Goal: Task Accomplishment & Management: Use online tool/utility

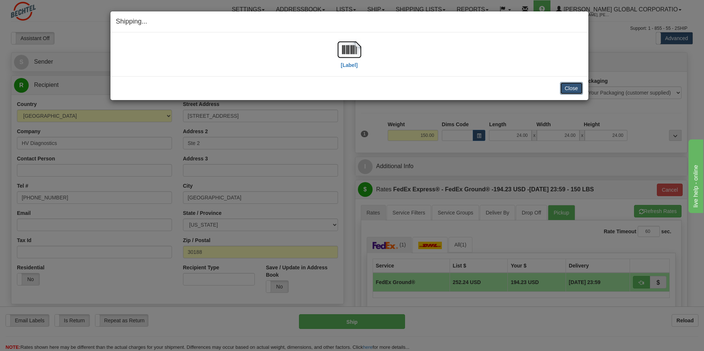
click at [579, 87] on button "Close" at bounding box center [571, 88] width 23 height 13
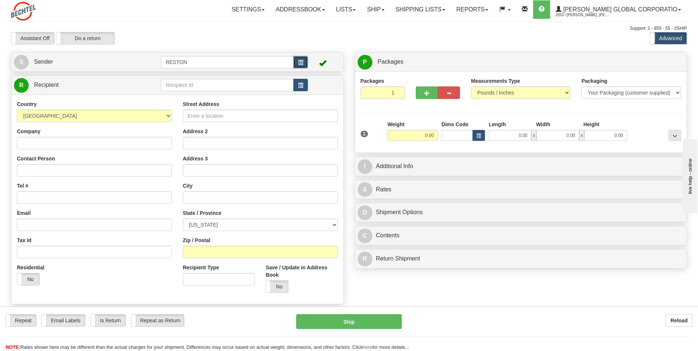
click at [304, 63] on button "button" at bounding box center [300, 62] width 15 height 13
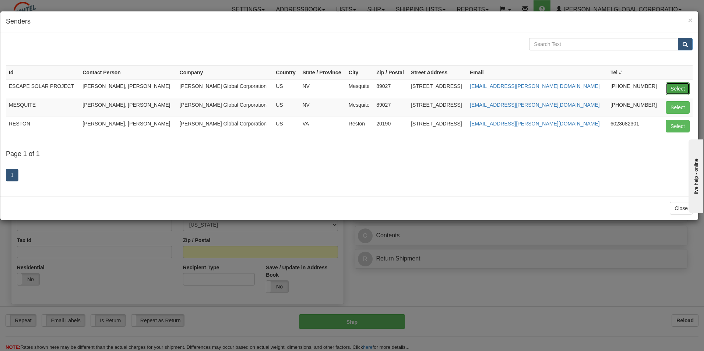
click at [686, 89] on button "Select" at bounding box center [678, 88] width 24 height 13
type input "ESCAPE SOLAR PROJECT"
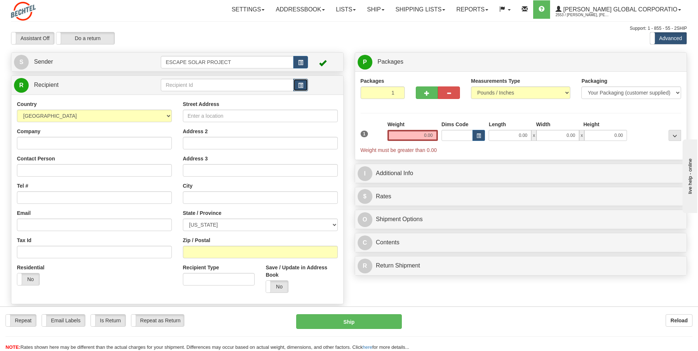
click at [300, 84] on span "button" at bounding box center [300, 85] width 5 height 5
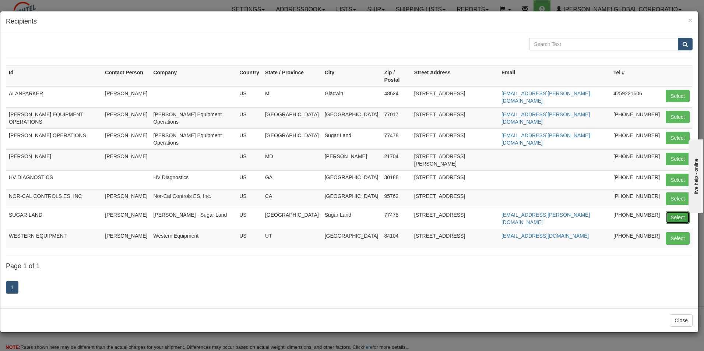
click at [671, 211] on button "Select" at bounding box center [678, 217] width 24 height 13
type input "SUGAR LAND"
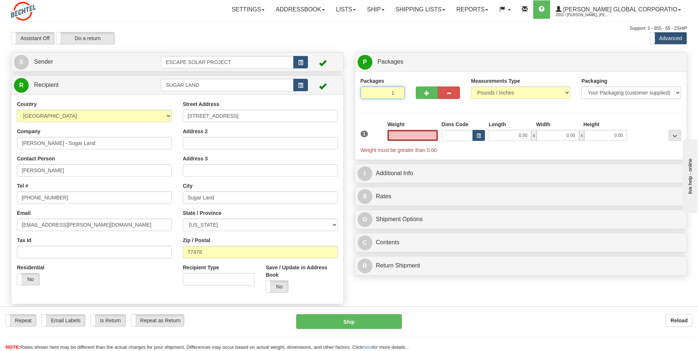
type input "2"
type input "0.00"
click at [398, 92] on input "2" at bounding box center [383, 93] width 44 height 13
type input "3"
click at [398, 92] on input "3" at bounding box center [383, 93] width 44 height 13
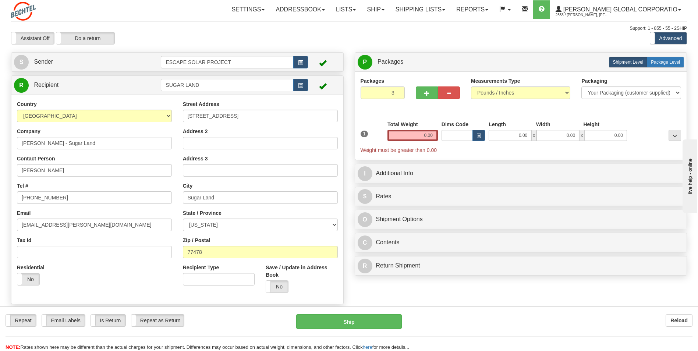
click at [668, 61] on span "Package Level" at bounding box center [665, 62] width 29 height 5
radio input "true"
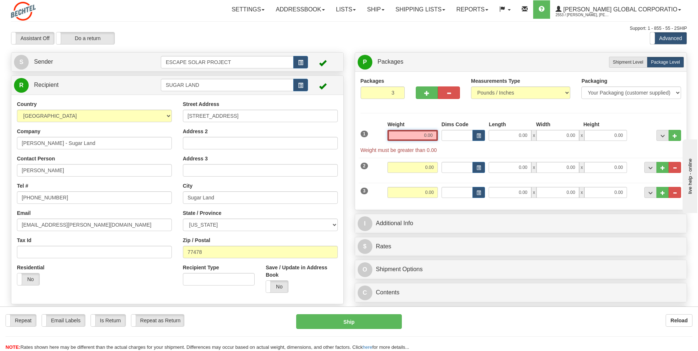
click at [423, 135] on input "0.00" at bounding box center [413, 135] width 50 height 11
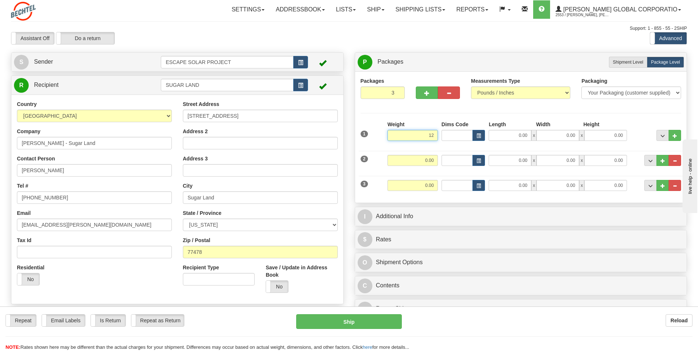
type input "1"
type input "25.00"
click at [512, 137] on input "0.00" at bounding box center [510, 135] width 43 height 11
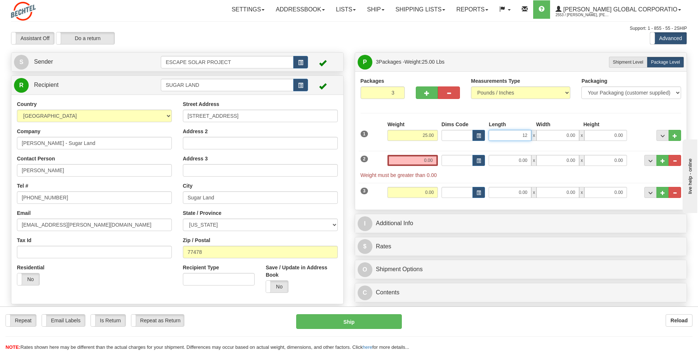
type input "12.00"
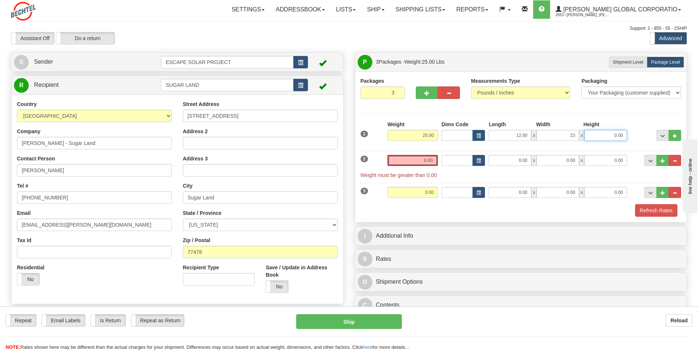
type input "23.00"
type input "25.00"
click at [413, 157] on input "0.00" at bounding box center [413, 160] width 50 height 11
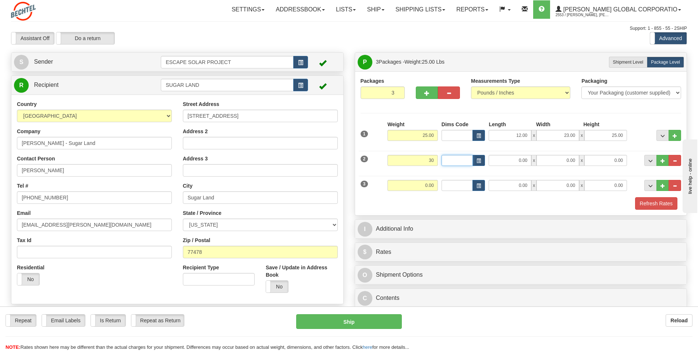
type input "30.00"
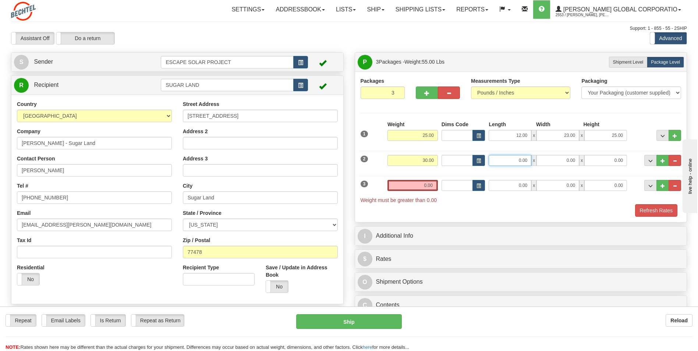
drag, startPoint x: 513, startPoint y: 162, endPoint x: 532, endPoint y: 162, distance: 18.8
click at [532, 162] on input "0.00" at bounding box center [510, 160] width 43 height 11
type input "7.00"
type input "14.00"
type input "21.00"
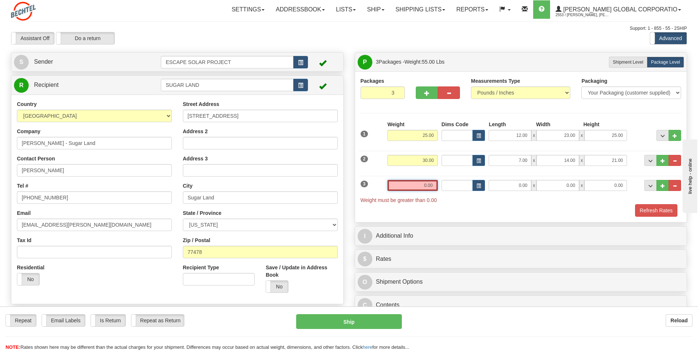
drag, startPoint x: 422, startPoint y: 184, endPoint x: 444, endPoint y: 185, distance: 21.7
click at [444, 185] on div "3 Weight 0.00 Dims Code Length Width Height" at bounding box center [521, 188] width 325 height 32
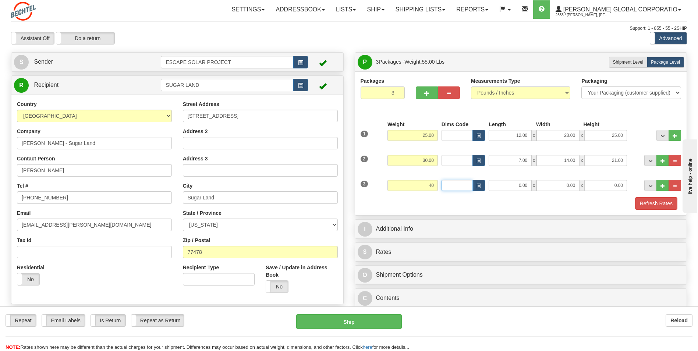
type input "40.00"
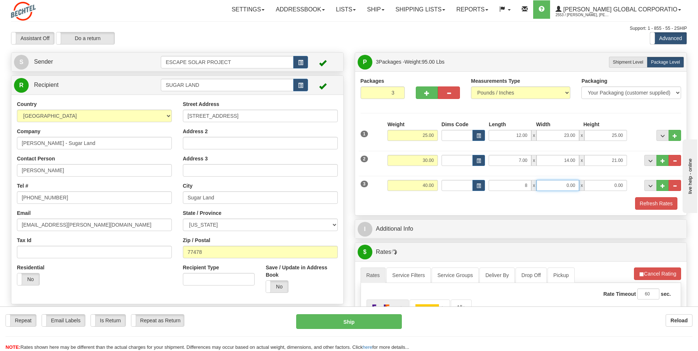
type input "8.00"
type input "26.00"
type input "53.00"
click at [667, 204] on button "Refresh Rates" at bounding box center [656, 203] width 42 height 13
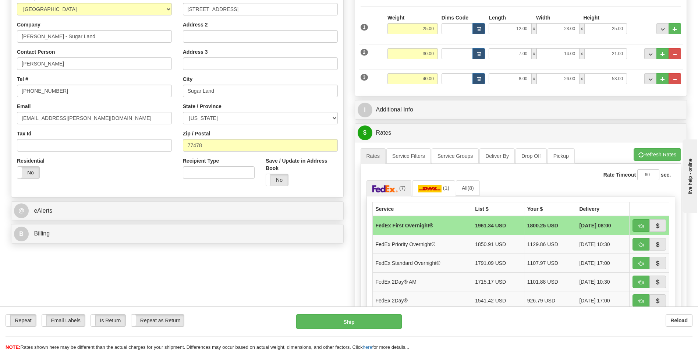
scroll to position [110, 0]
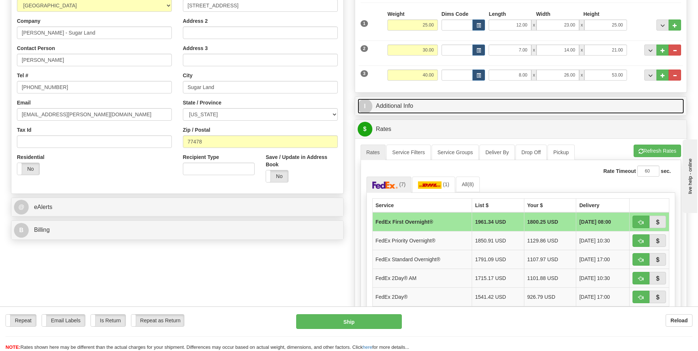
click at [392, 106] on link "I Additional Info" at bounding box center [521, 106] width 327 height 15
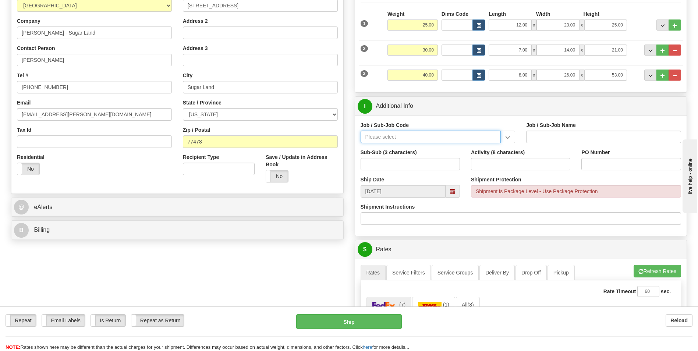
click at [418, 137] on input "Job / Sub-Job Code" at bounding box center [431, 137] width 141 height 13
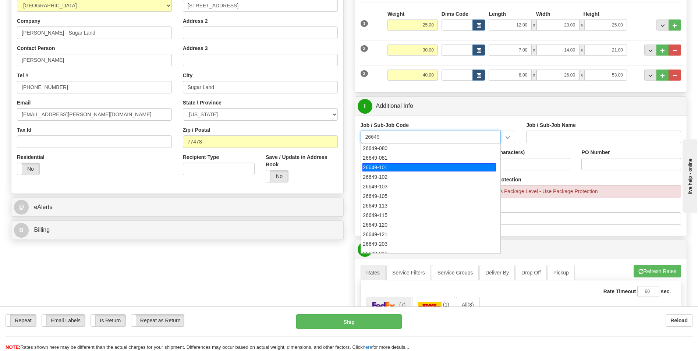
click at [405, 167] on div "26649-101" at bounding box center [429, 167] width 133 height 8
type input "26649-101"
type input "ESCAPE SOLAR PROJECT - RFS1 - 30% DESIGN AND LONG"
type input "26649-101"
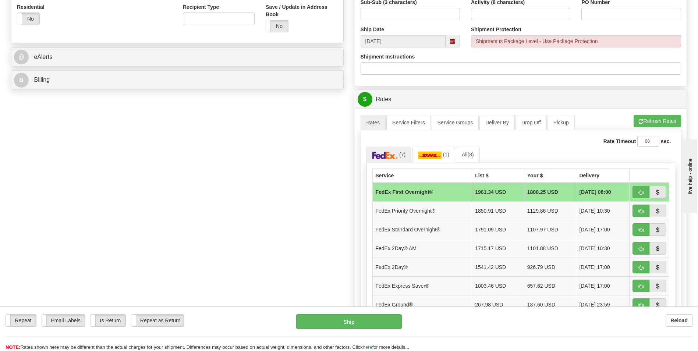
scroll to position [295, 0]
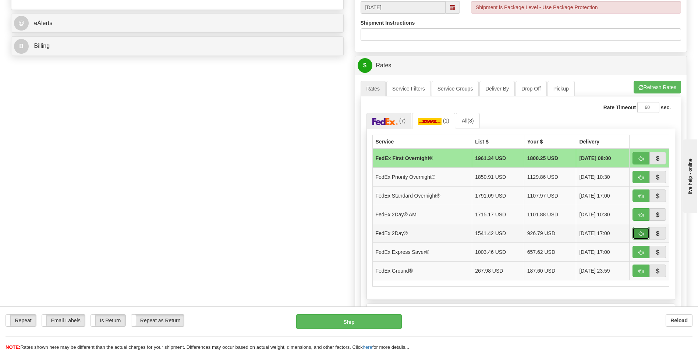
click at [643, 230] on button "button" at bounding box center [641, 233] width 17 height 13
type input "03"
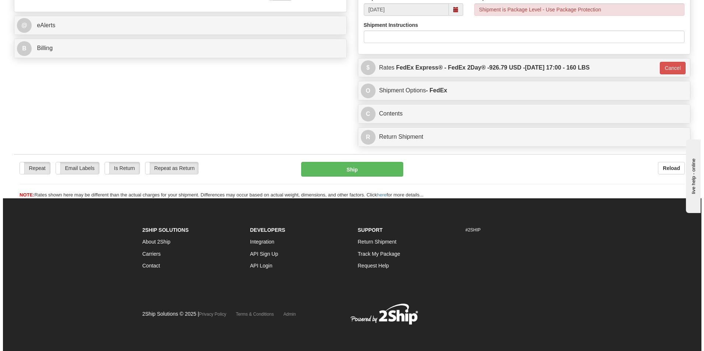
scroll to position [292, 0]
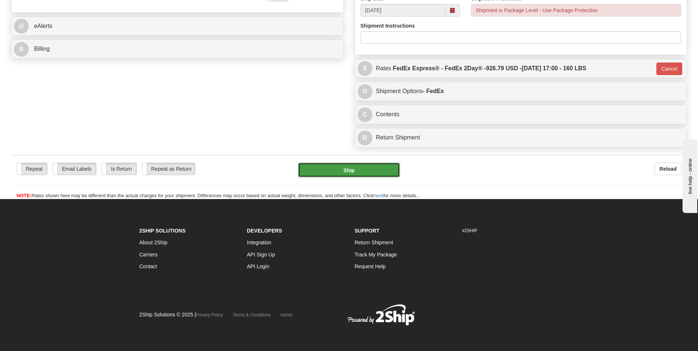
click at [362, 167] on button "Ship" at bounding box center [349, 170] width 102 height 15
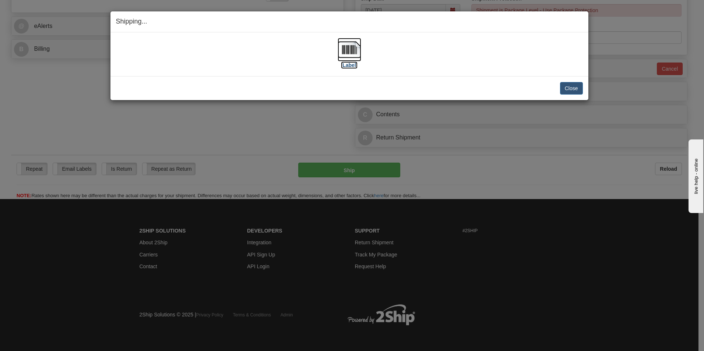
click at [352, 48] on img at bounding box center [350, 50] width 24 height 24
click at [356, 49] on img at bounding box center [350, 50] width 24 height 24
click at [567, 88] on button "Close" at bounding box center [571, 88] width 23 height 13
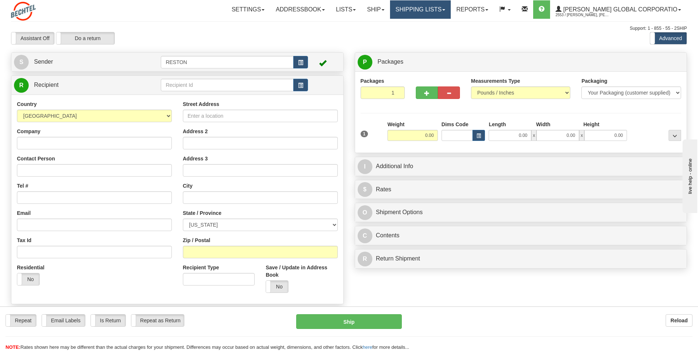
click at [451, 10] on link "Shipping lists" at bounding box center [420, 9] width 61 height 18
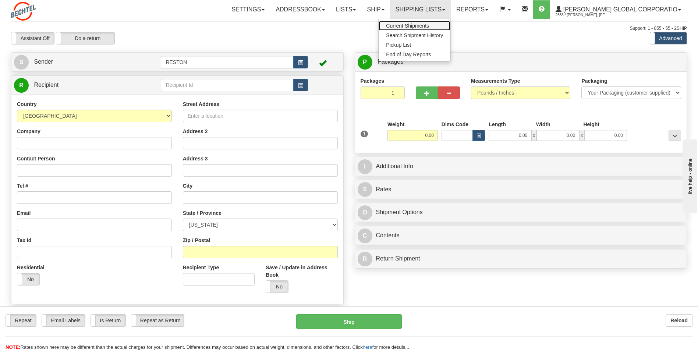
click at [429, 25] on span "Current Shipments" at bounding box center [407, 26] width 43 height 6
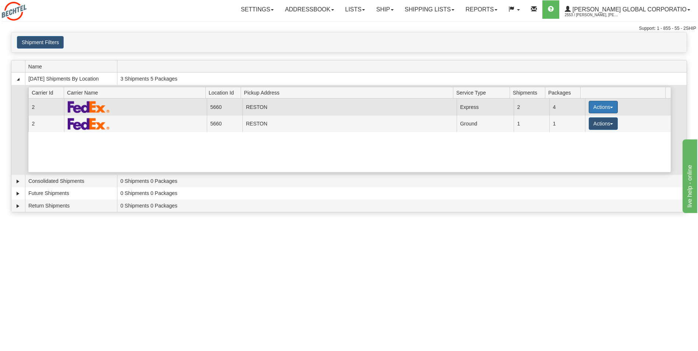
click at [605, 108] on button "Actions" at bounding box center [603, 107] width 29 height 13
click at [582, 120] on span "Details" at bounding box center [576, 120] width 20 height 5
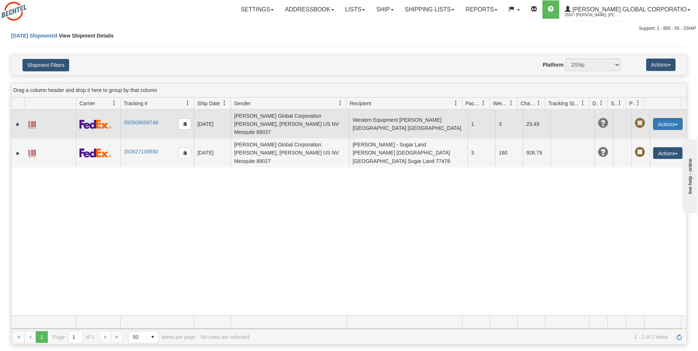
click at [674, 119] on button "Actions" at bounding box center [667, 124] width 29 height 12
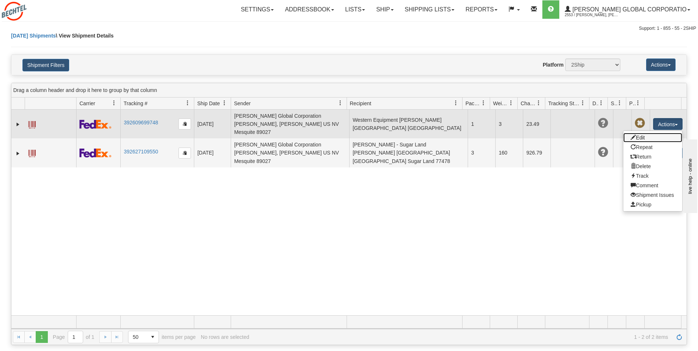
click at [633, 133] on link "Edit" at bounding box center [653, 138] width 59 height 10
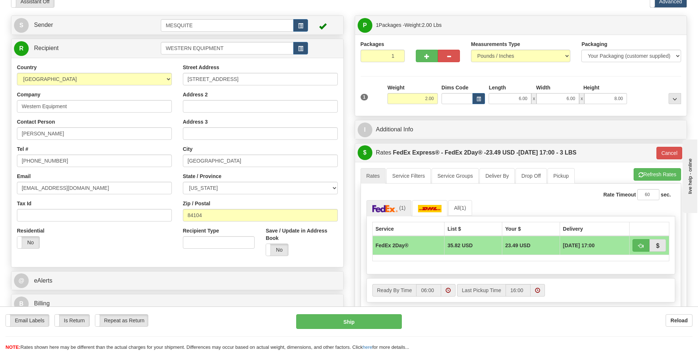
scroll to position [74, 0]
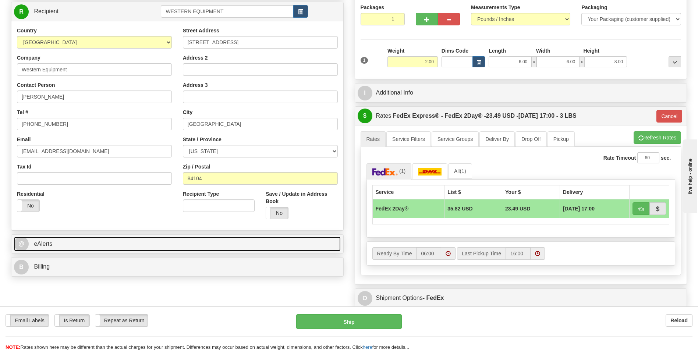
click at [31, 245] on link "@ eAlerts" at bounding box center [177, 244] width 327 height 15
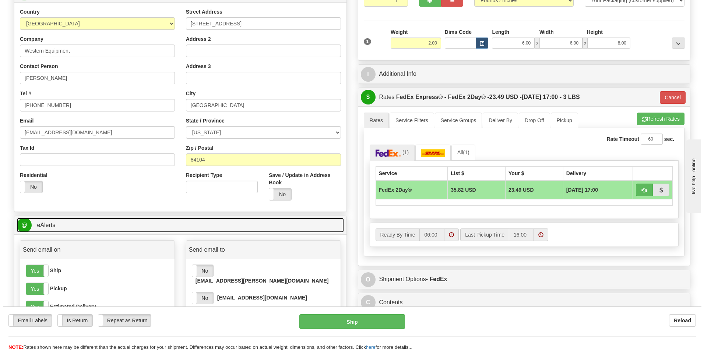
scroll to position [110, 0]
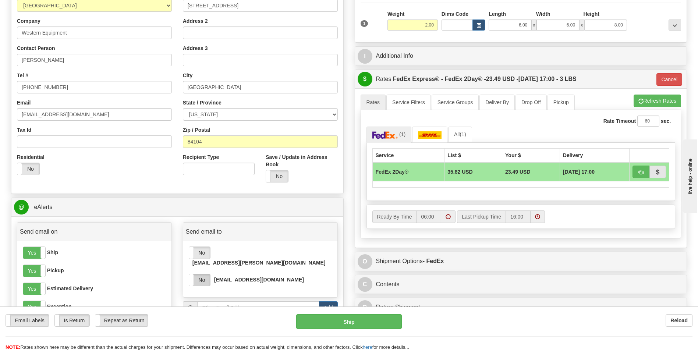
click at [208, 274] on label "No" at bounding box center [199, 280] width 21 height 12
click at [340, 319] on button "Ship" at bounding box center [348, 321] width 105 height 15
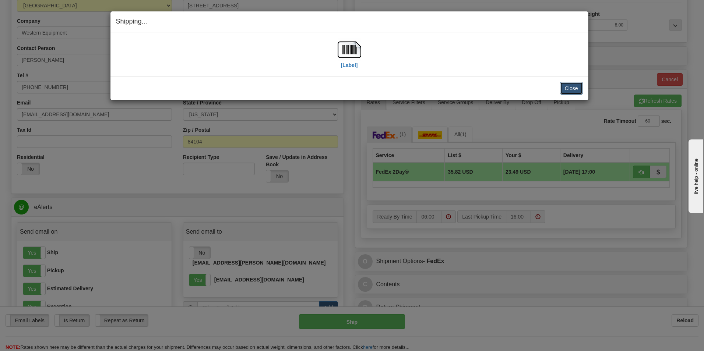
click at [575, 89] on button "Close" at bounding box center [571, 88] width 23 height 13
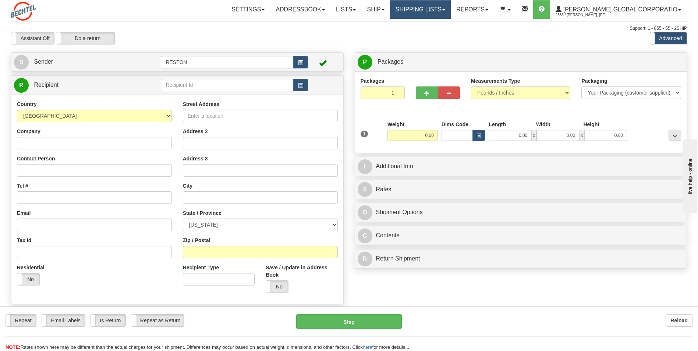
click at [444, 9] on link "Shipping lists" at bounding box center [420, 9] width 61 height 18
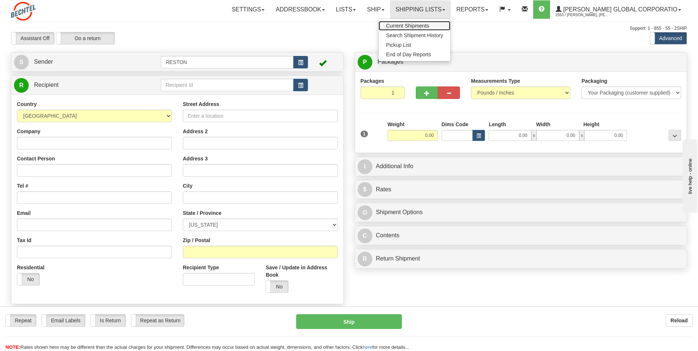
click at [429, 25] on span "Current Shipments" at bounding box center [407, 26] width 43 height 6
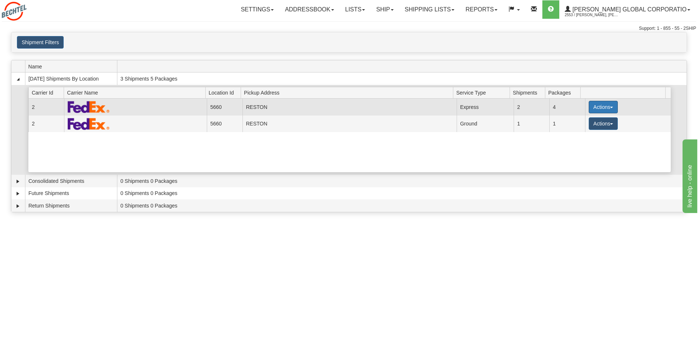
click at [595, 107] on button "Actions" at bounding box center [603, 107] width 29 height 13
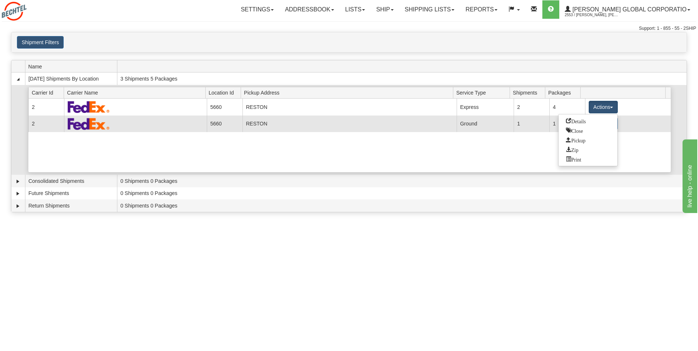
click at [578, 123] on span "Details" at bounding box center [576, 120] width 20 height 5
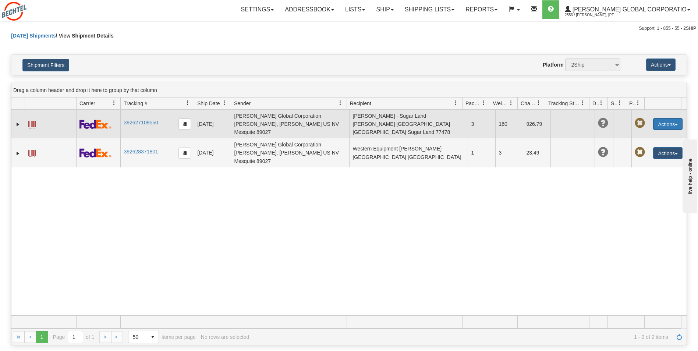
click at [672, 118] on button "Actions" at bounding box center [667, 124] width 29 height 12
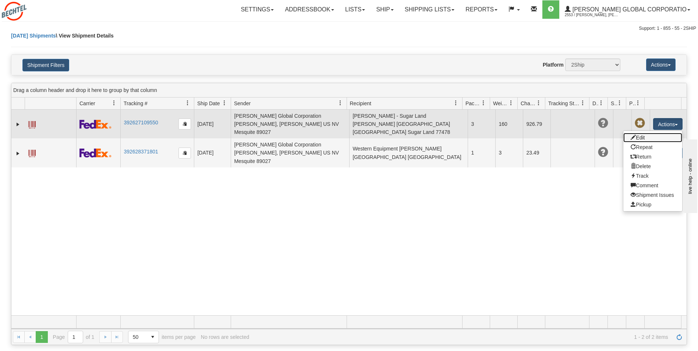
click at [645, 135] on link "Edit" at bounding box center [653, 138] width 59 height 10
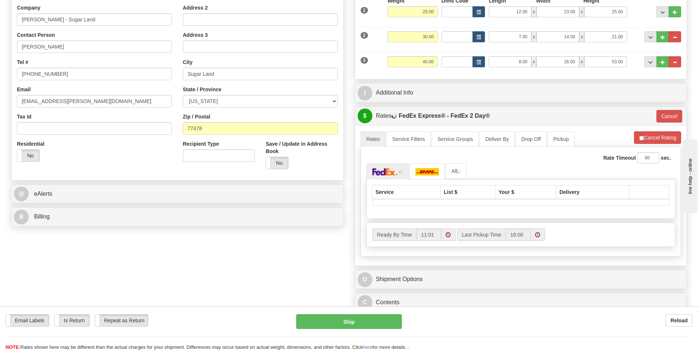
scroll to position [147, 0]
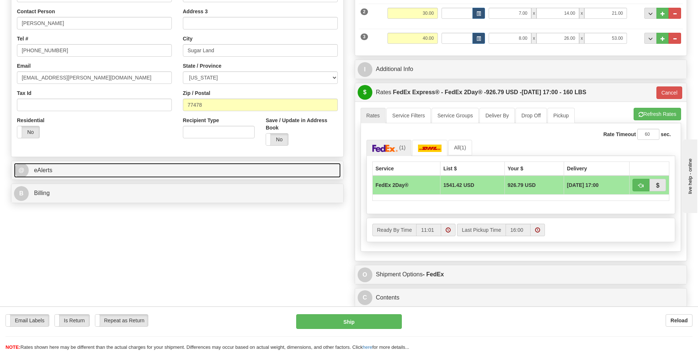
click at [22, 168] on span "@" at bounding box center [21, 170] width 15 height 15
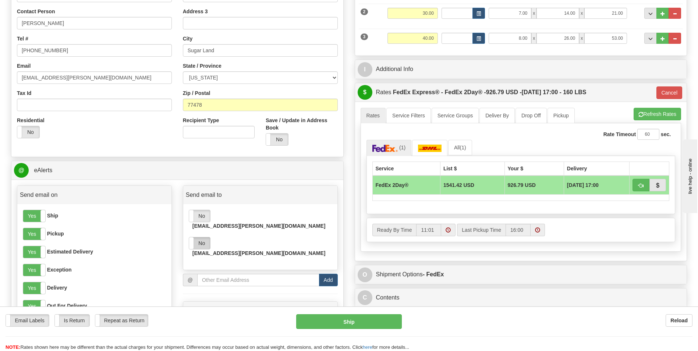
click at [206, 237] on label "No" at bounding box center [199, 243] width 21 height 12
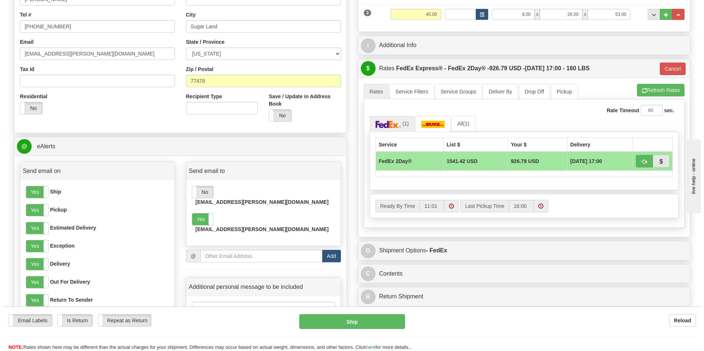
scroll to position [184, 0]
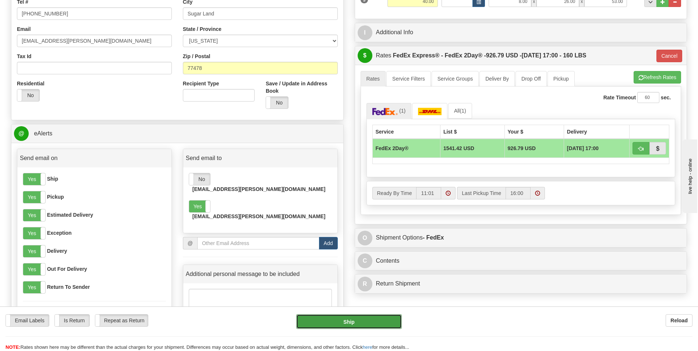
click at [360, 320] on button "Ship" at bounding box center [348, 321] width 105 height 15
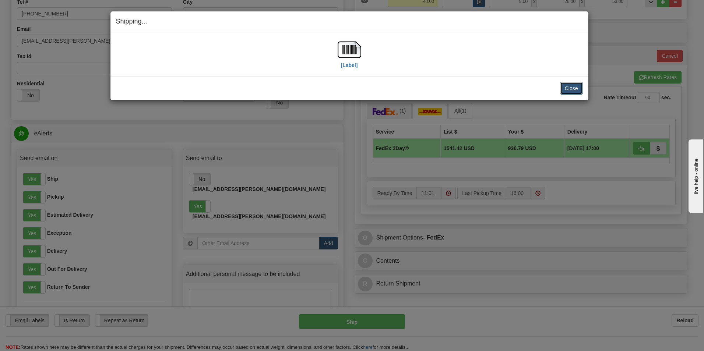
click at [578, 84] on button "Close" at bounding box center [571, 88] width 23 height 13
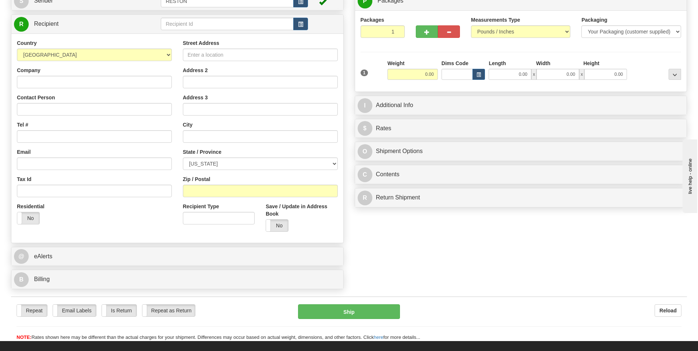
scroll to position [74, 0]
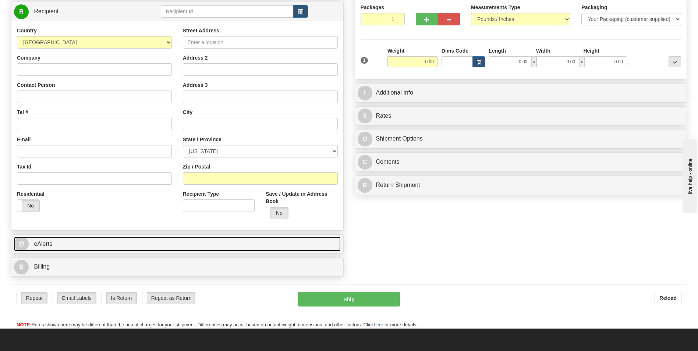
click at [32, 244] on link "@ eAlerts" at bounding box center [177, 244] width 327 height 15
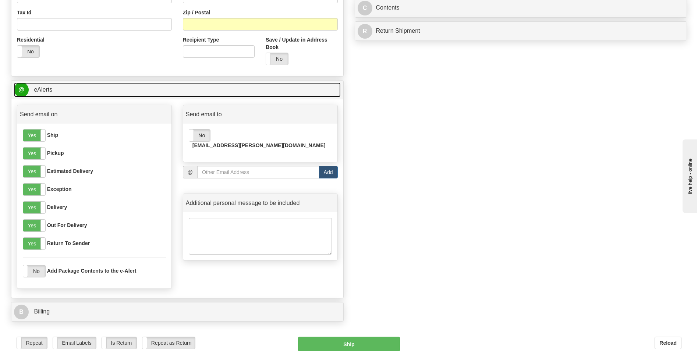
scroll to position [258, 0]
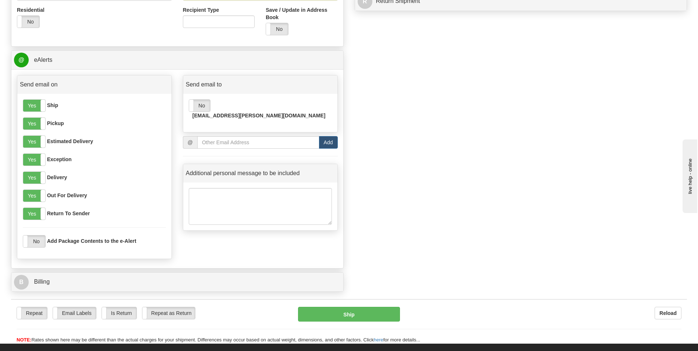
click at [506, 95] on div "Create a label for the return Create Pickup Without Label S" at bounding box center [349, 45] width 687 height 501
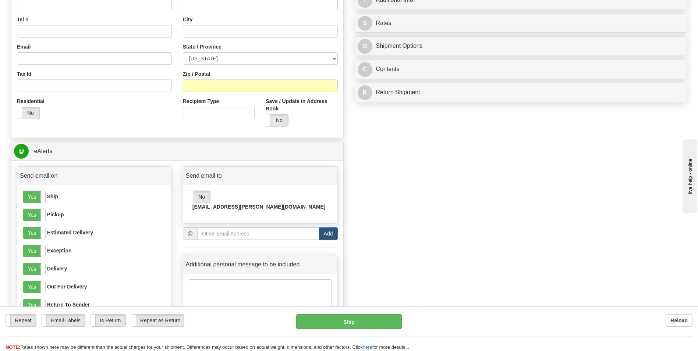
scroll to position [184, 0]
